Goal: Navigation & Orientation: Find specific page/section

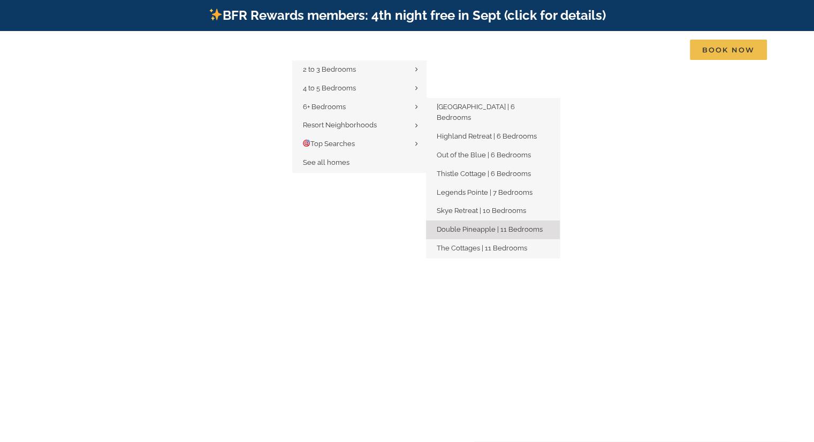
click at [468, 225] on span "Double Pineapple | 11 Bedrooms" at bounding box center [490, 229] width 106 height 8
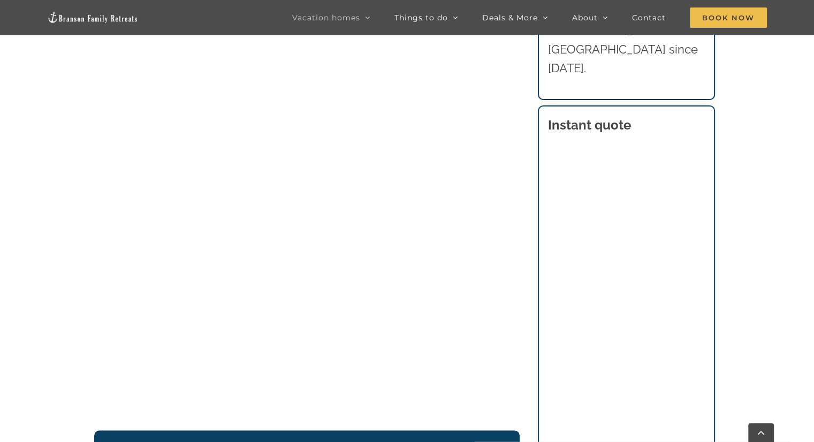
scroll to position [1178, 0]
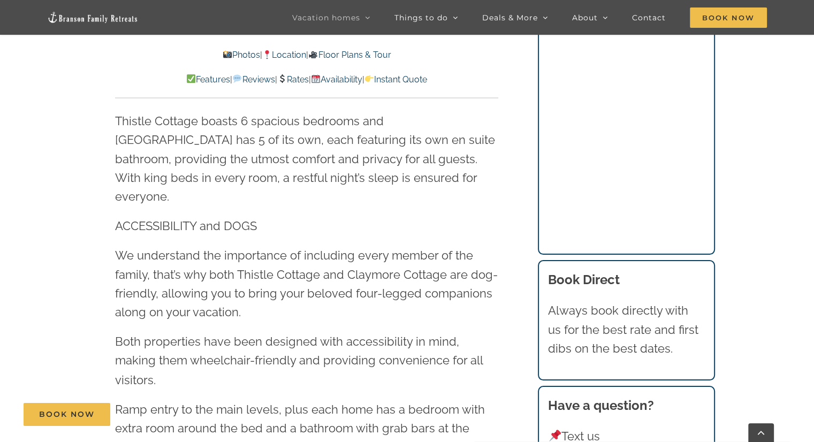
scroll to position [1820, 0]
